Goal: Transaction & Acquisition: Subscribe to service/newsletter

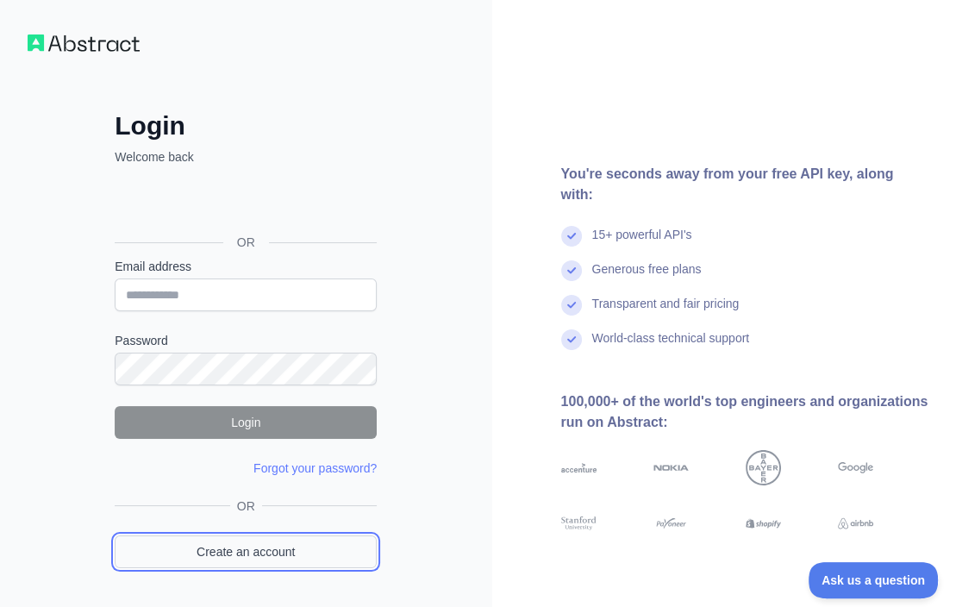
click at [223, 554] on link "Create an account" at bounding box center [246, 551] width 262 height 33
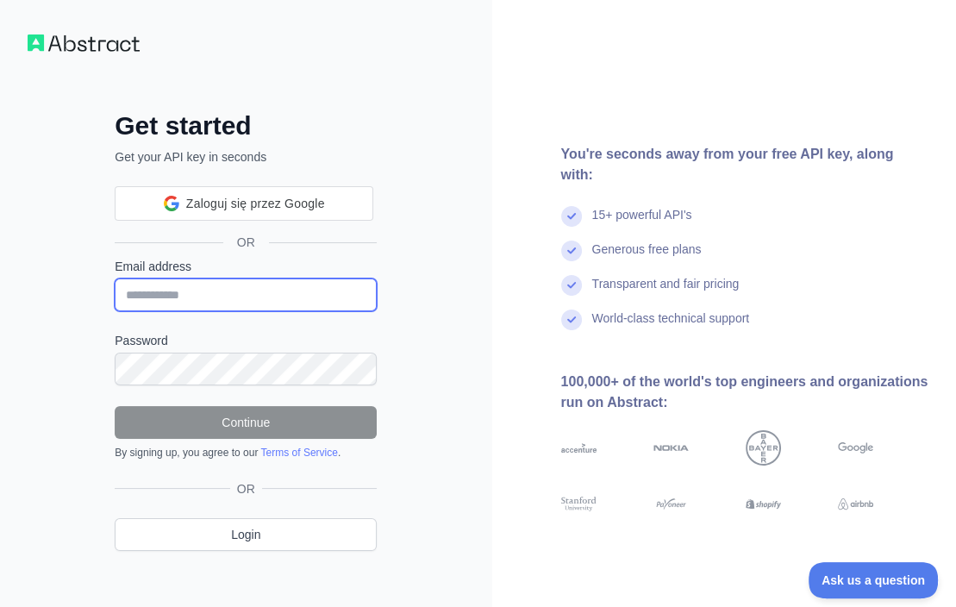
click at [244, 297] on input "Email address" at bounding box center [246, 294] width 262 height 33
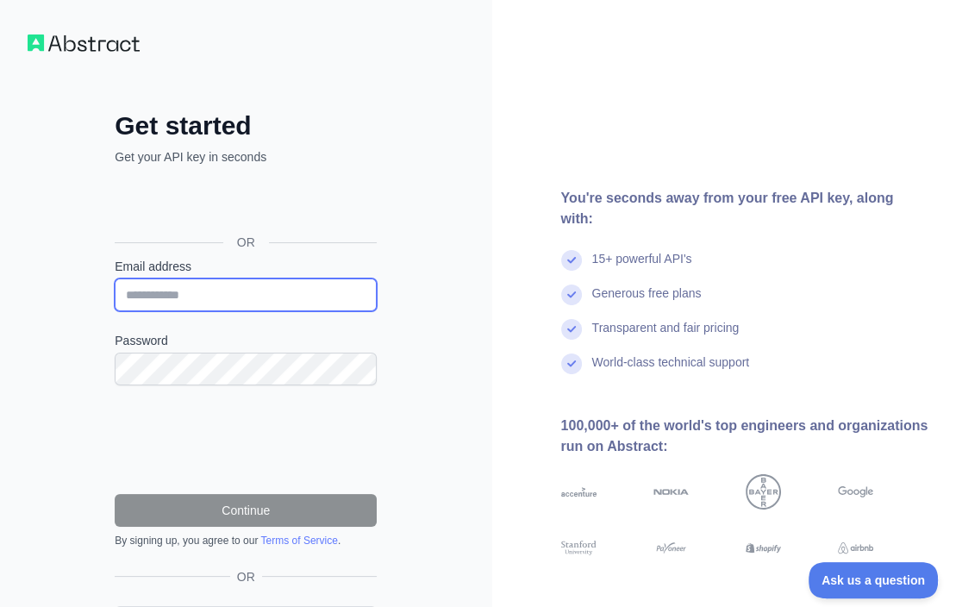
paste input "**********"
type input "**********"
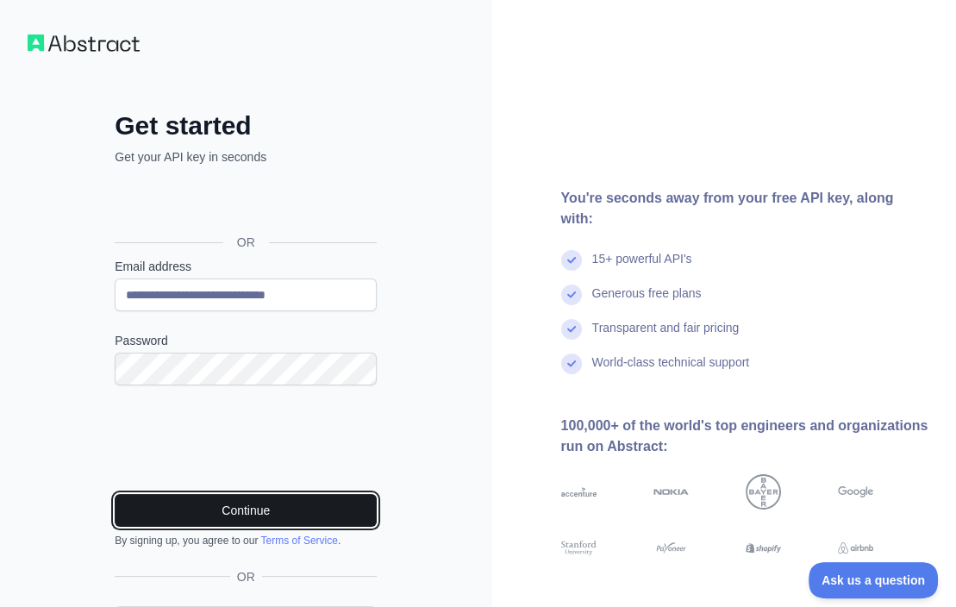
click at [306, 508] on button "Continue" at bounding box center [246, 510] width 262 height 33
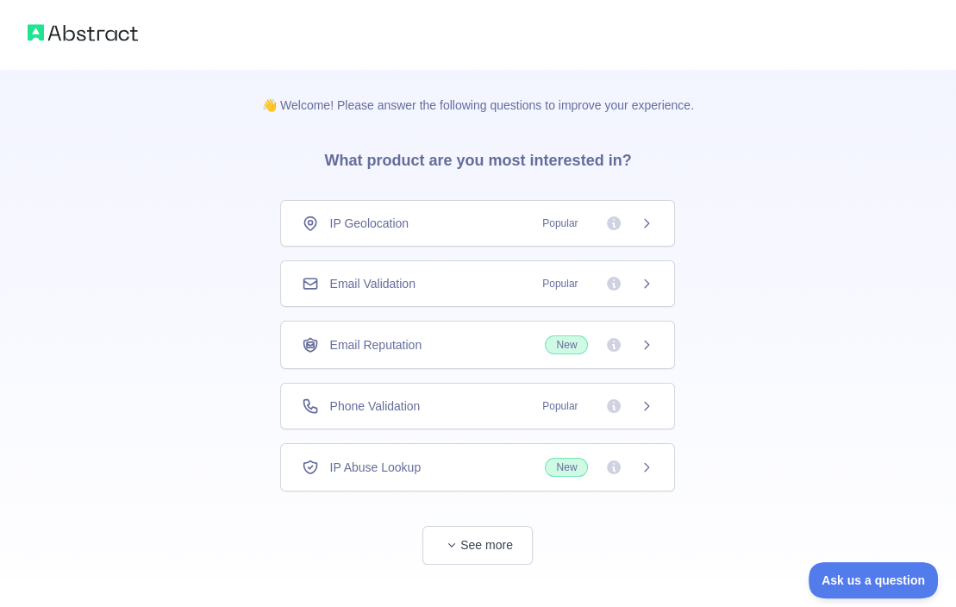
click at [459, 289] on div "Email Validation Popular" at bounding box center [478, 283] width 352 height 17
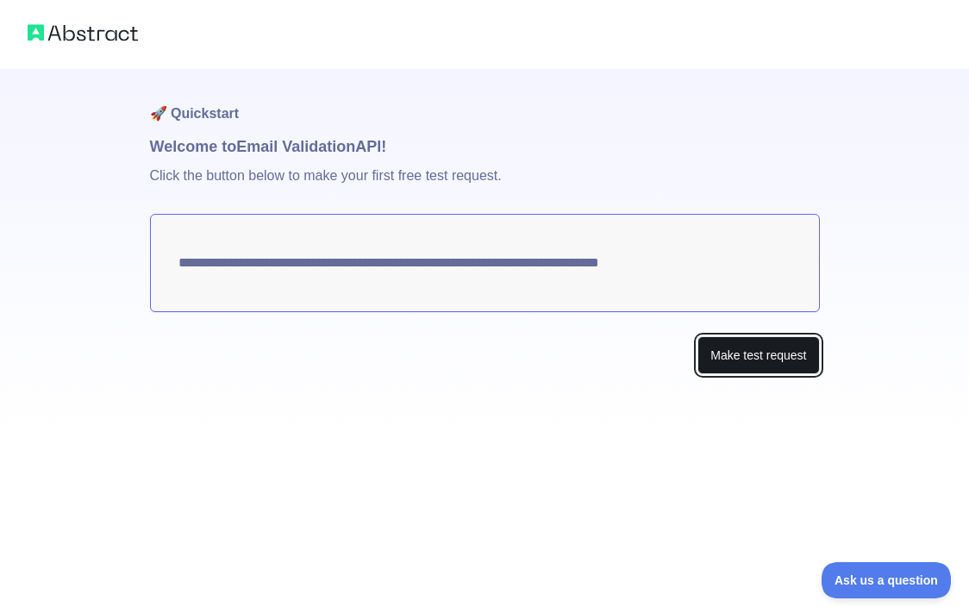
click at [741, 355] on button "Make test request" at bounding box center [758, 355] width 122 height 39
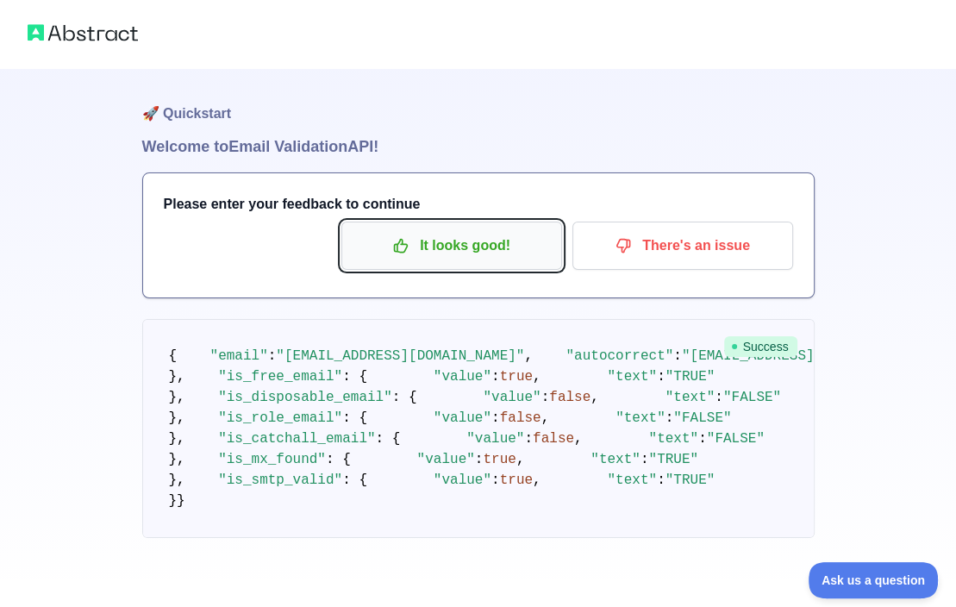
click at [489, 247] on p "It looks good!" at bounding box center [451, 245] width 195 height 29
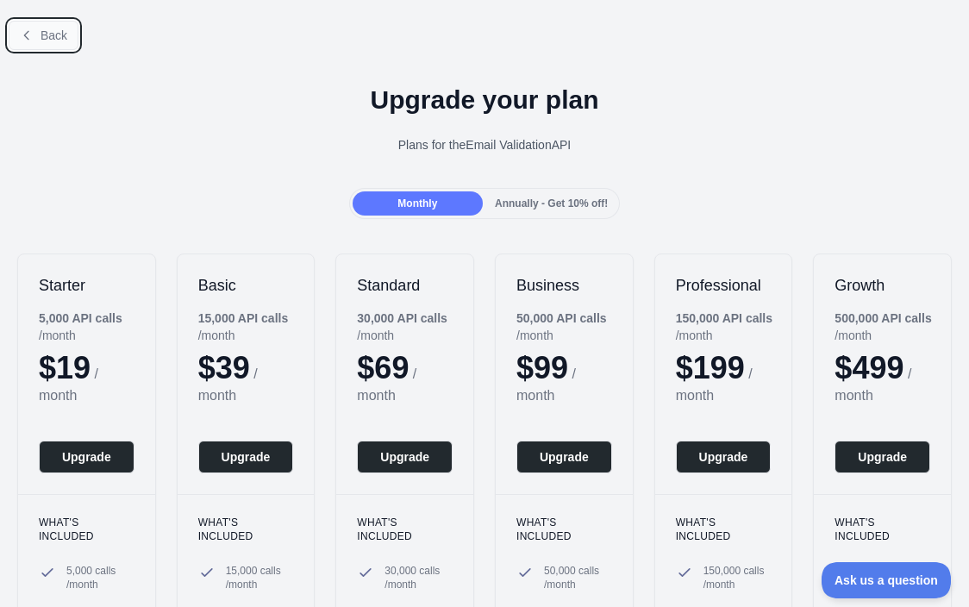
click at [51, 41] on span "Back" at bounding box center [54, 35] width 27 height 14
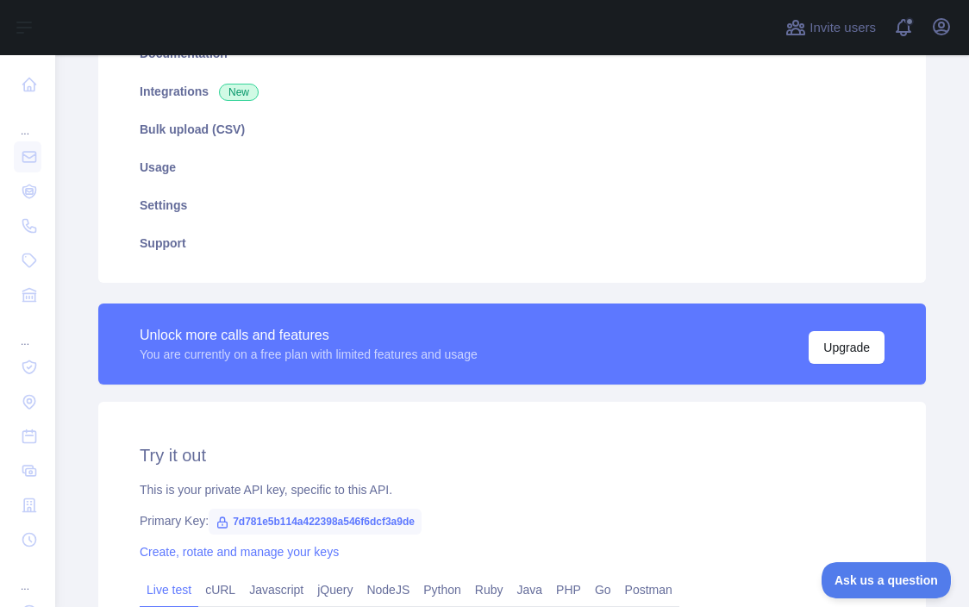
scroll to position [345, 0]
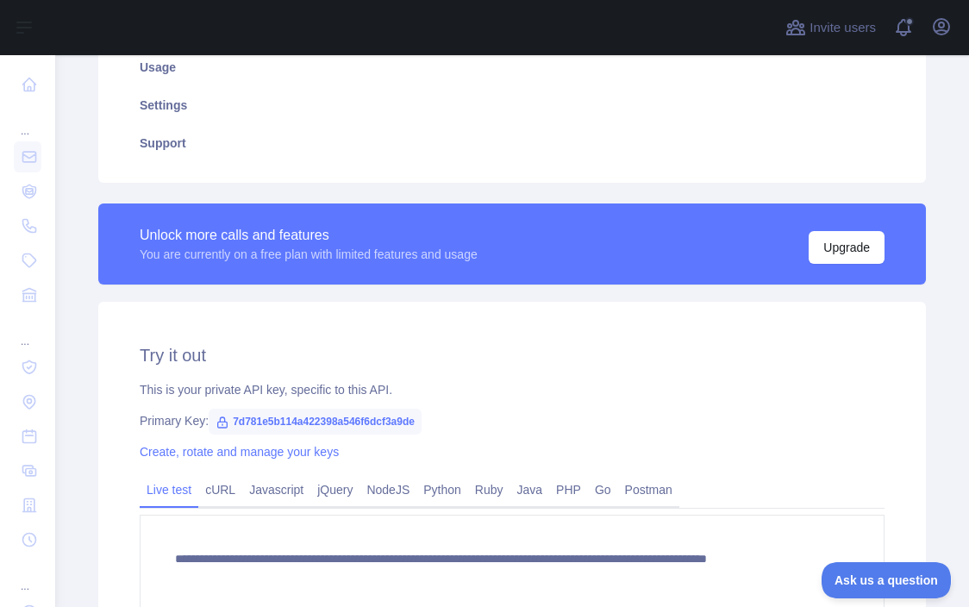
click at [359, 419] on span "7d781e5b114a422398a546f6dcf3a9de" at bounding box center [315, 422] width 213 height 26
copy span "7d781e5b114a422398a546f6dcf3a9de"
